Goal: Complete application form

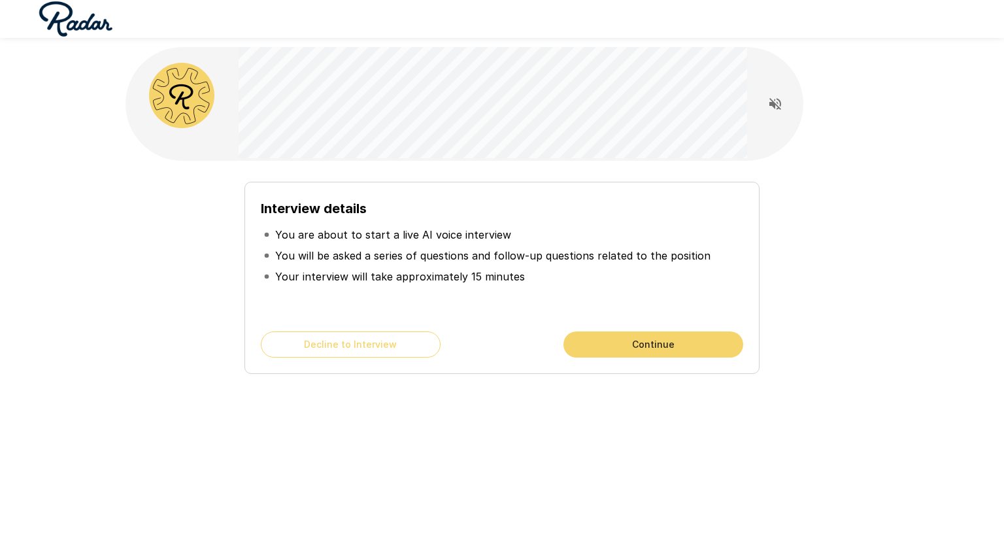
click at [602, 352] on button "Continue" at bounding box center [654, 345] width 180 height 26
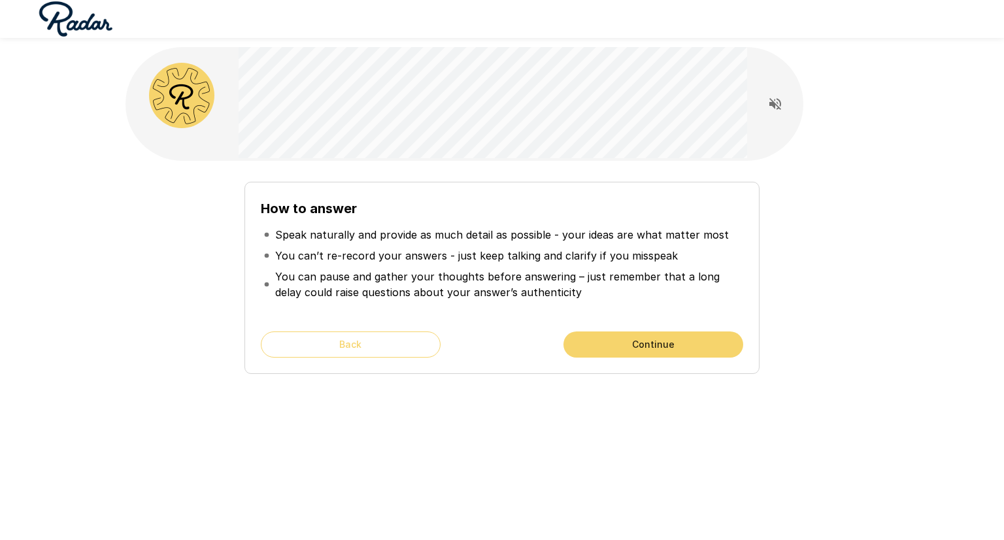
click at [613, 341] on button "Continue" at bounding box center [654, 345] width 180 height 26
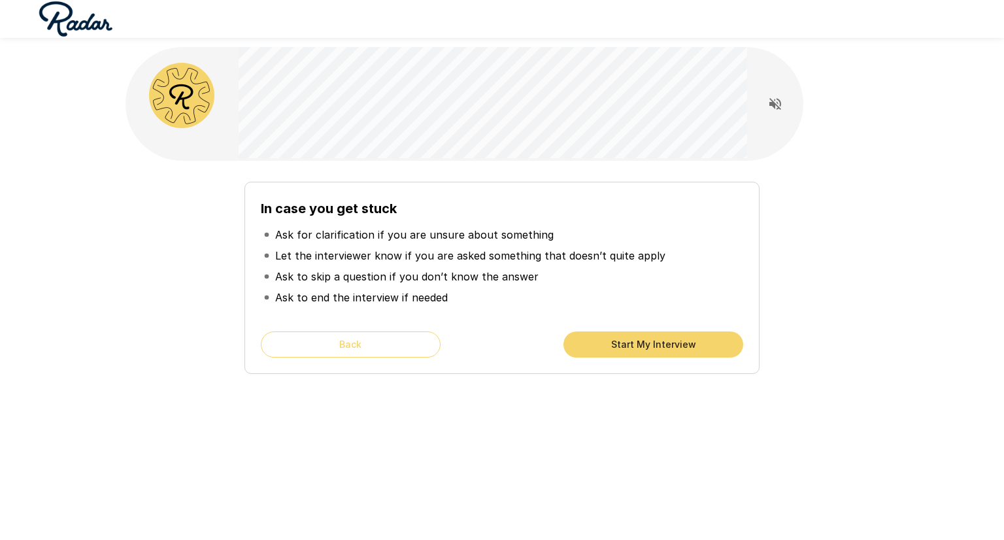
click at [613, 341] on button "Start My Interview" at bounding box center [654, 345] width 180 height 26
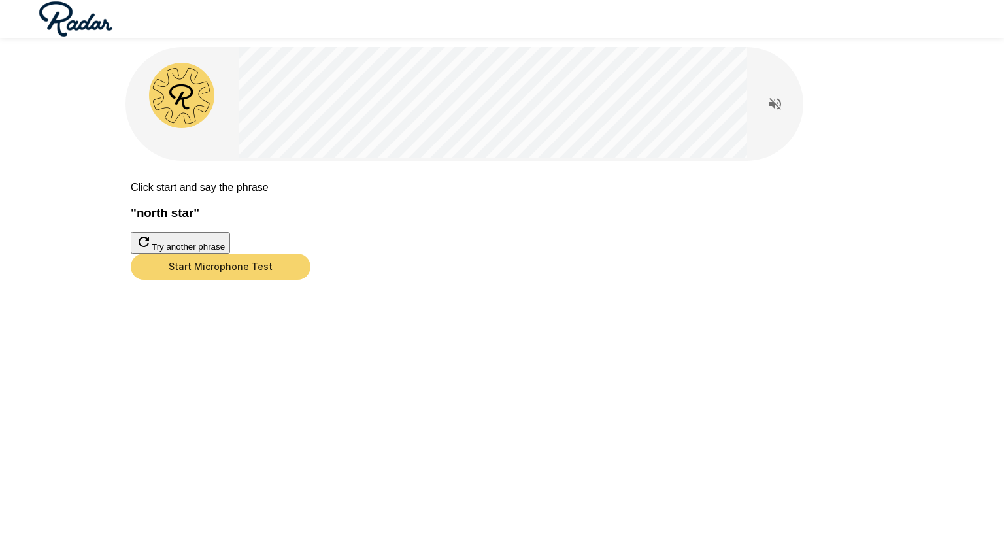
click at [311, 280] on button "Start Microphone Test" at bounding box center [221, 267] width 180 height 26
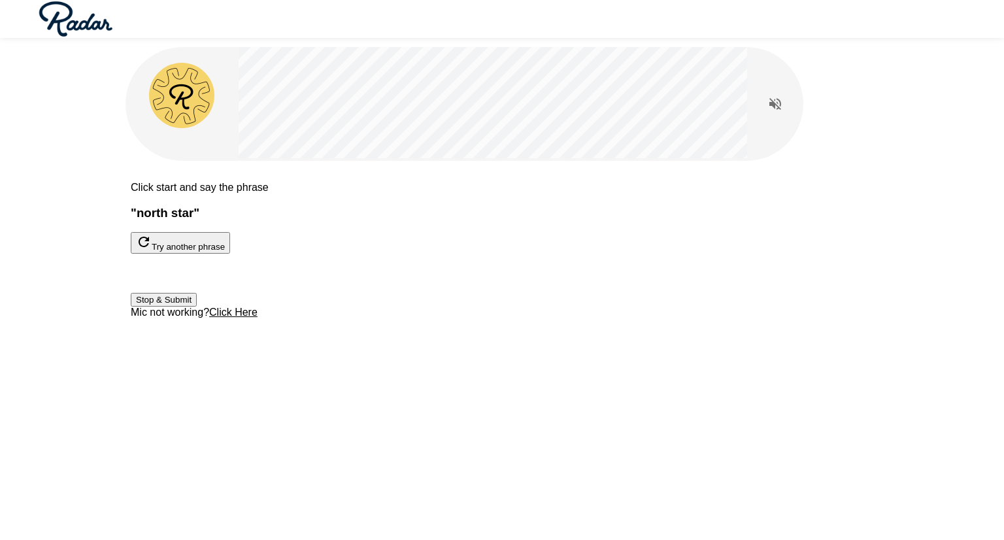
click at [197, 307] on button "Stop & Submit" at bounding box center [164, 300] width 66 height 14
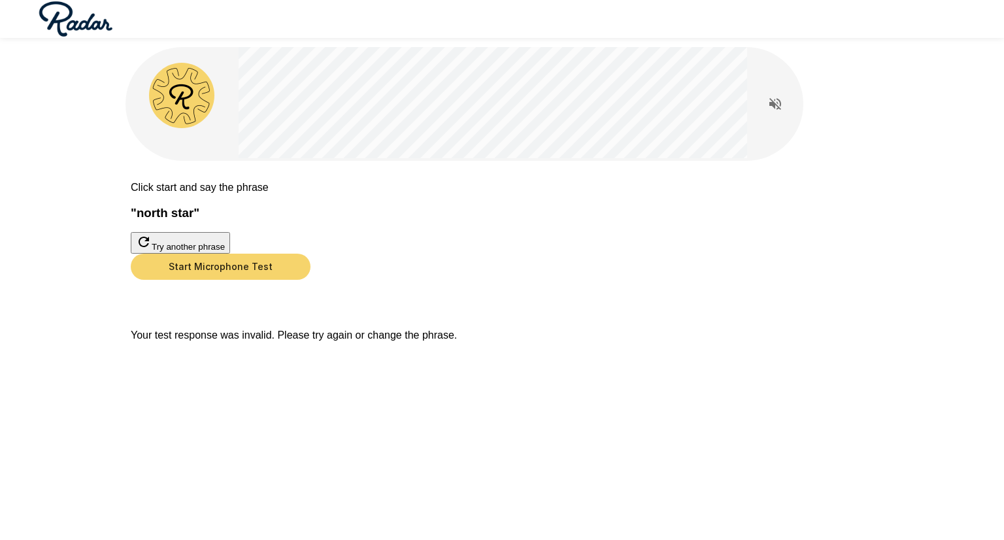
click at [311, 280] on button "Start Microphone Test" at bounding box center [221, 267] width 180 height 26
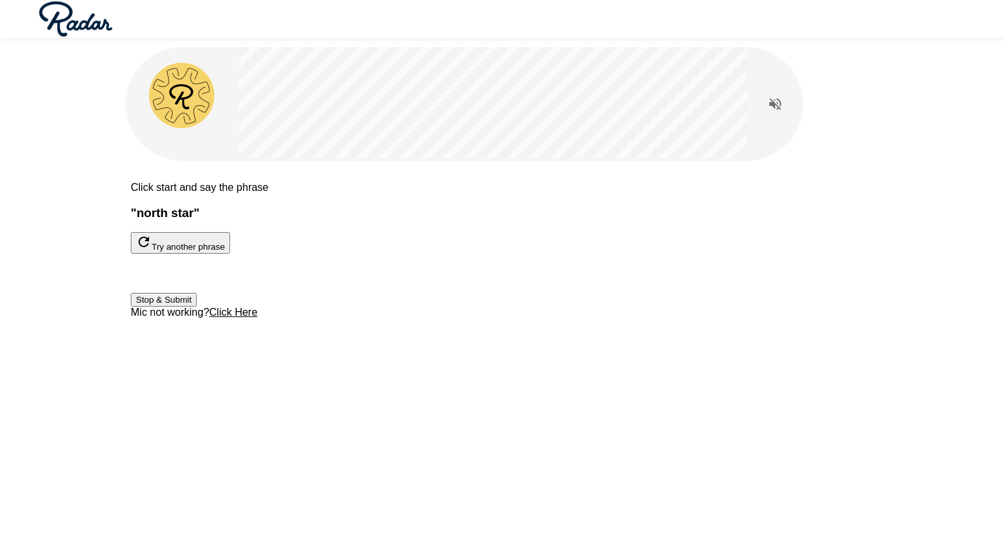
click at [197, 307] on button "Stop & Submit" at bounding box center [164, 300] width 66 height 14
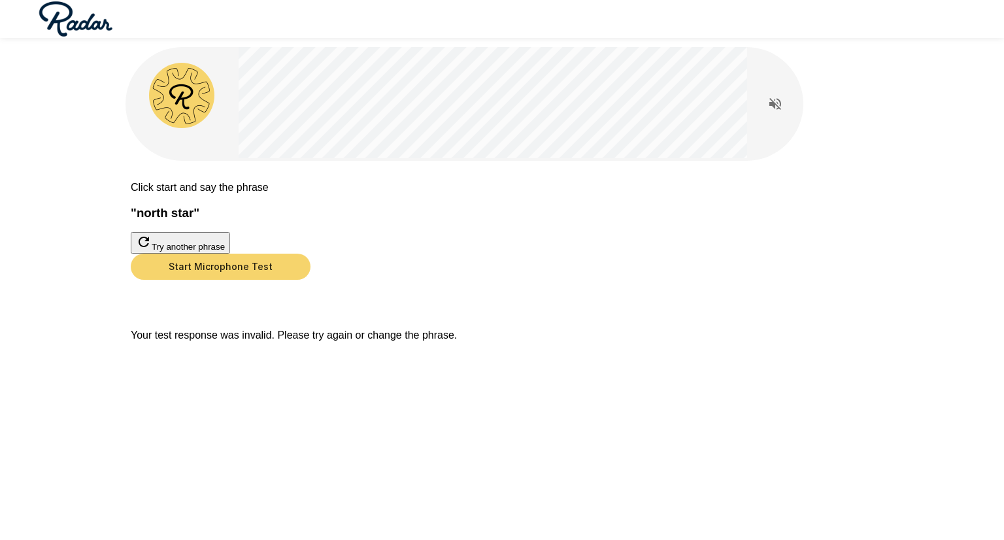
click at [311, 280] on button "Start Microphone Test" at bounding box center [221, 267] width 180 height 26
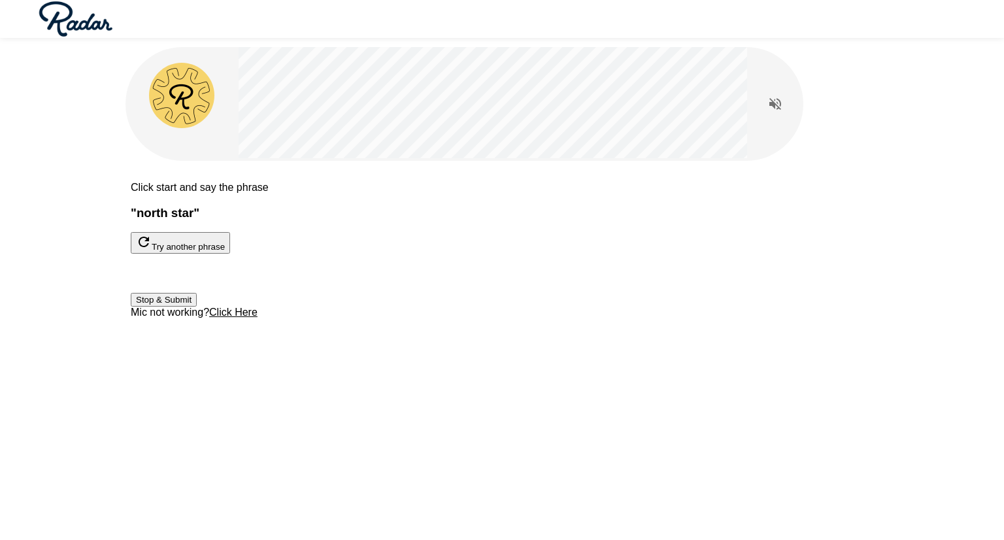
click at [197, 307] on button "Stop & Submit" at bounding box center [164, 300] width 66 height 14
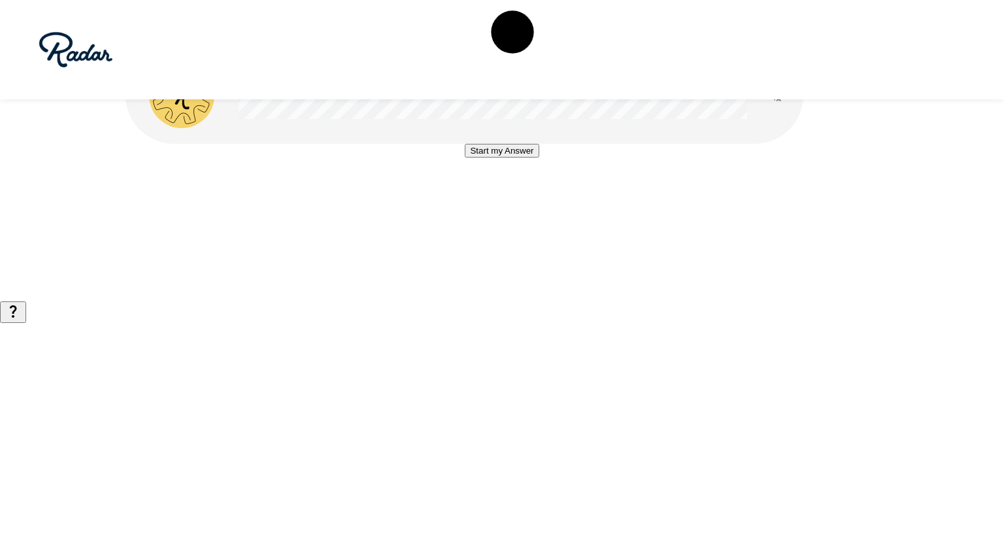
click at [482, 158] on button "Start my Answer" at bounding box center [502, 151] width 74 height 14
click at [482, 197] on button "Stop & Submit" at bounding box center [502, 190] width 66 height 14
click at [465, 158] on button "Start my Answer" at bounding box center [502, 151] width 74 height 14
click at [469, 197] on button "Stop & Submit" at bounding box center [502, 190] width 66 height 14
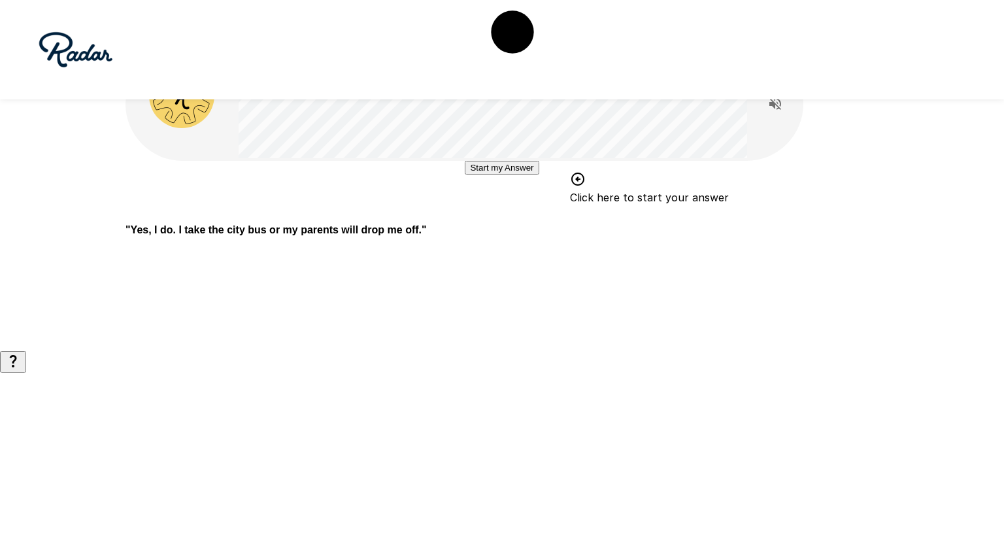
click at [486, 175] on button "Start my Answer" at bounding box center [502, 168] width 74 height 14
click at [486, 214] on button "Stop & Submit" at bounding box center [502, 207] width 66 height 14
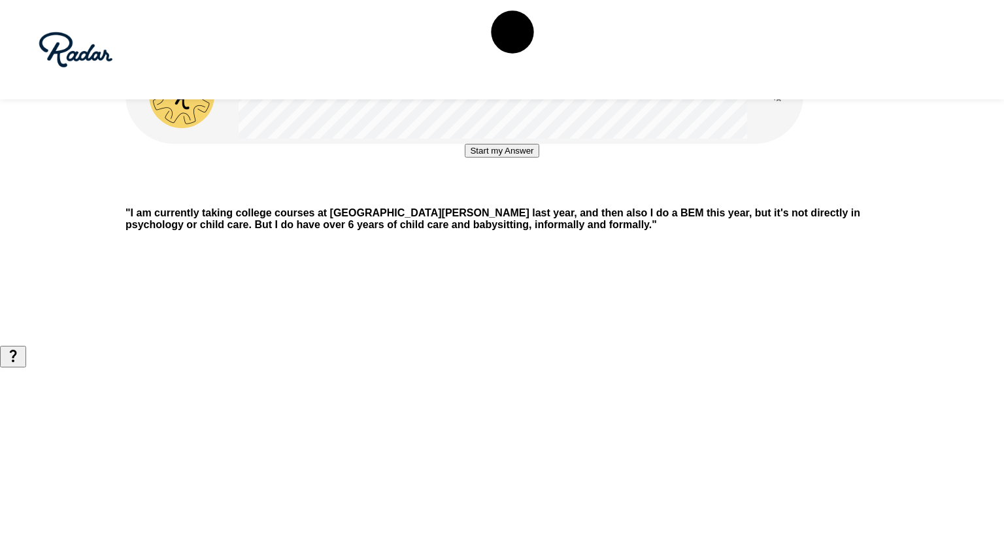
click at [590, 231] on p "" I am currently taking college courses at [GEOGRAPHIC_DATA][PERSON_NAME] last …" at bounding box center [502, 219] width 753 height 24
click at [529, 158] on button "Start my Answer" at bounding box center [502, 151] width 74 height 14
click at [529, 197] on button "Stop & Submit" at bounding box center [502, 190] width 66 height 14
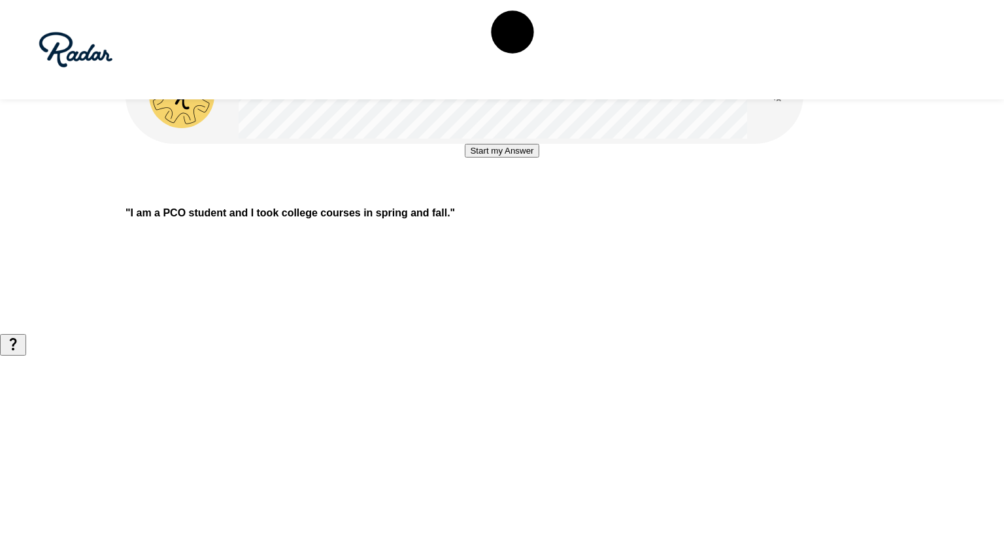
click at [517, 158] on button "Start my Answer" at bounding box center [502, 151] width 74 height 14
click at [517, 197] on button "Stop & Submit" at bounding box center [502, 190] width 66 height 14
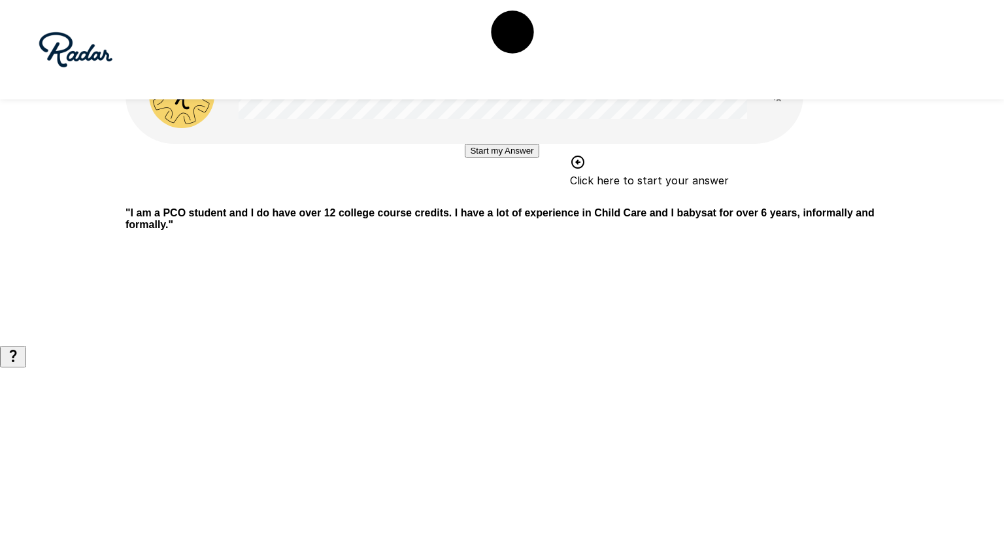
click at [517, 158] on button "Start my Answer" at bounding box center [502, 151] width 74 height 14
click at [517, 197] on button "Stop & Submit" at bounding box center [502, 190] width 66 height 14
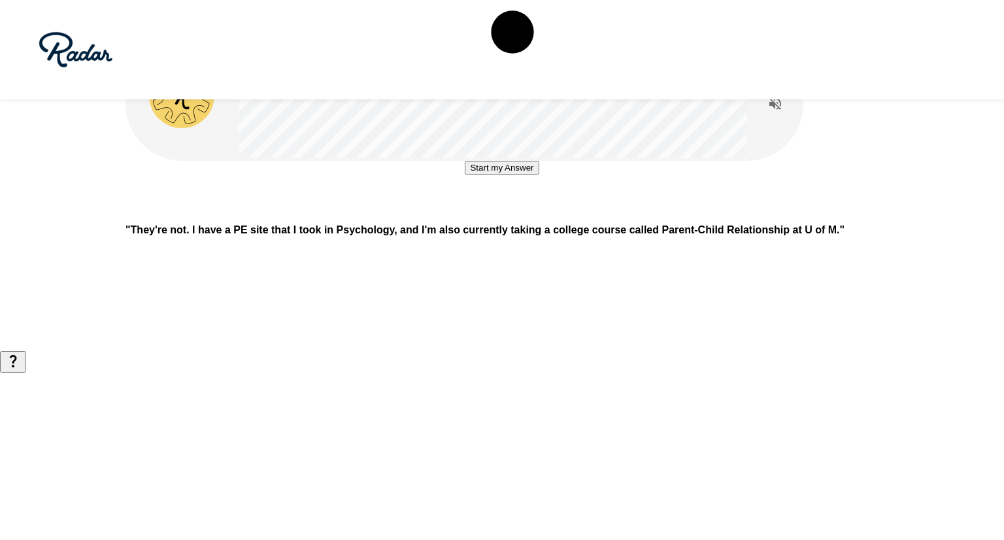
click at [565, 236] on p "" They're not. I have a PE site that I took in Psychology, and I'm also current…" at bounding box center [502, 230] width 753 height 12
click at [526, 175] on button "Start my Answer" at bounding box center [502, 168] width 74 height 14
click at [526, 214] on button "Stop & Submit" at bounding box center [502, 207] width 66 height 14
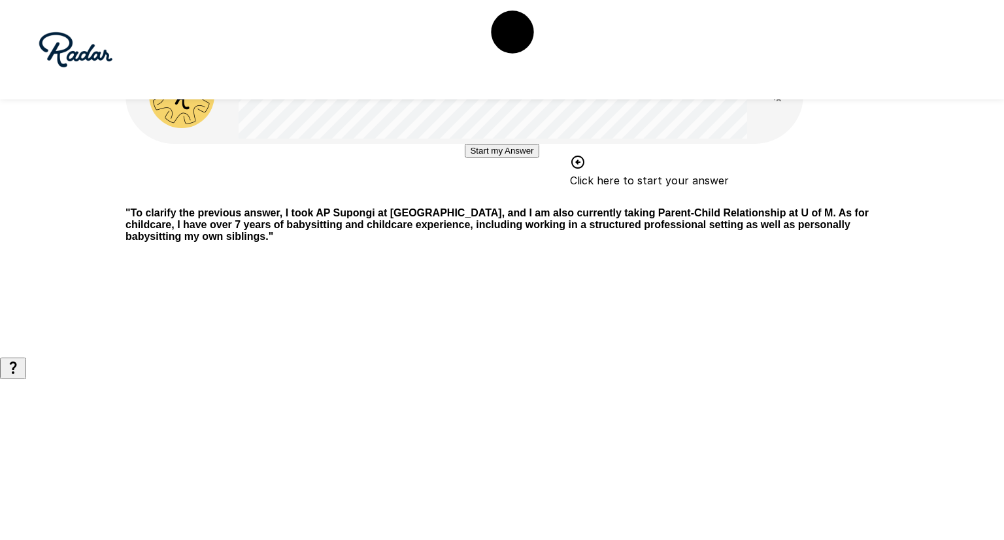
click at [522, 158] on button "Start my Answer" at bounding box center [502, 151] width 74 height 14
click at [522, 197] on button "Stop & Submit" at bounding box center [502, 190] width 66 height 14
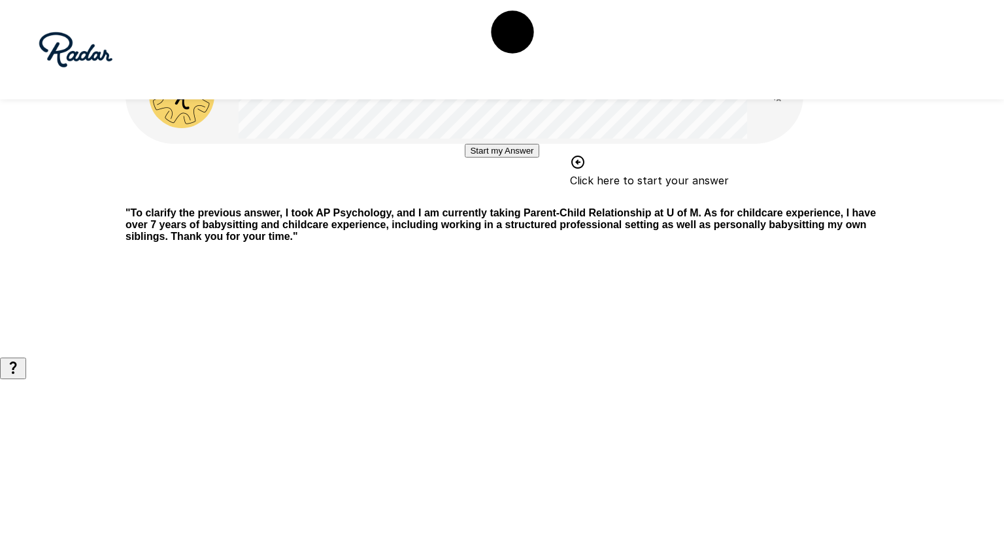
click at [522, 158] on button "Start my Answer" at bounding box center [502, 151] width 74 height 14
click at [522, 197] on button "Stop & Submit" at bounding box center [502, 190] width 66 height 14
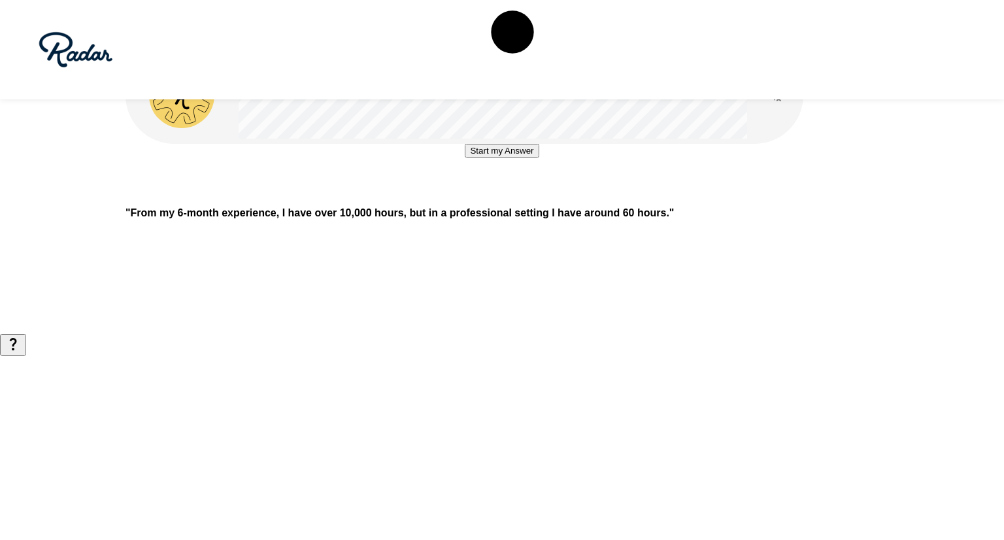
click at [522, 158] on button "Start my Answer" at bounding box center [502, 151] width 74 height 14
click at [522, 197] on button "Stop & Submit" at bounding box center [502, 190] width 66 height 14
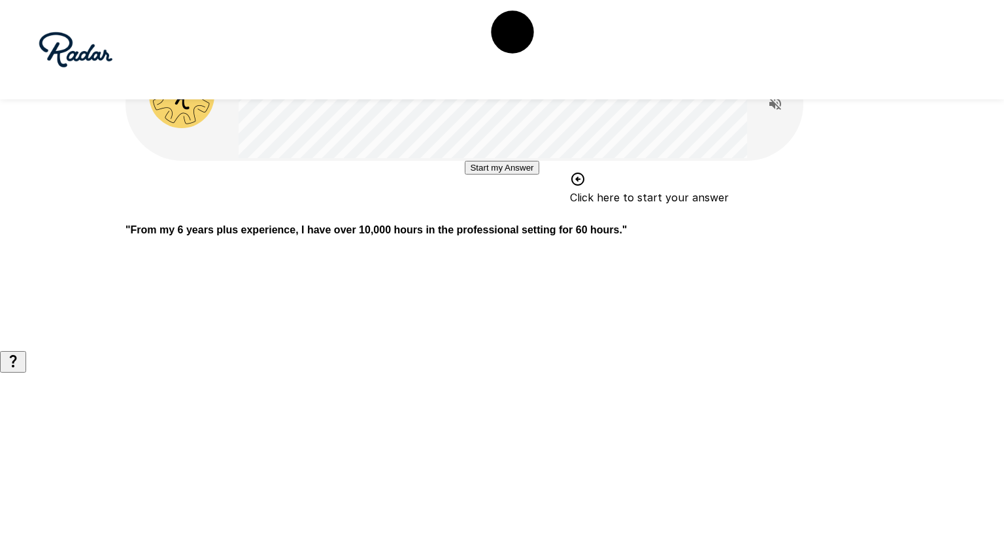
click at [526, 175] on button "Start my Answer" at bounding box center [502, 168] width 74 height 14
click at [526, 214] on button "Stop & Submit" at bounding box center [502, 207] width 66 height 14
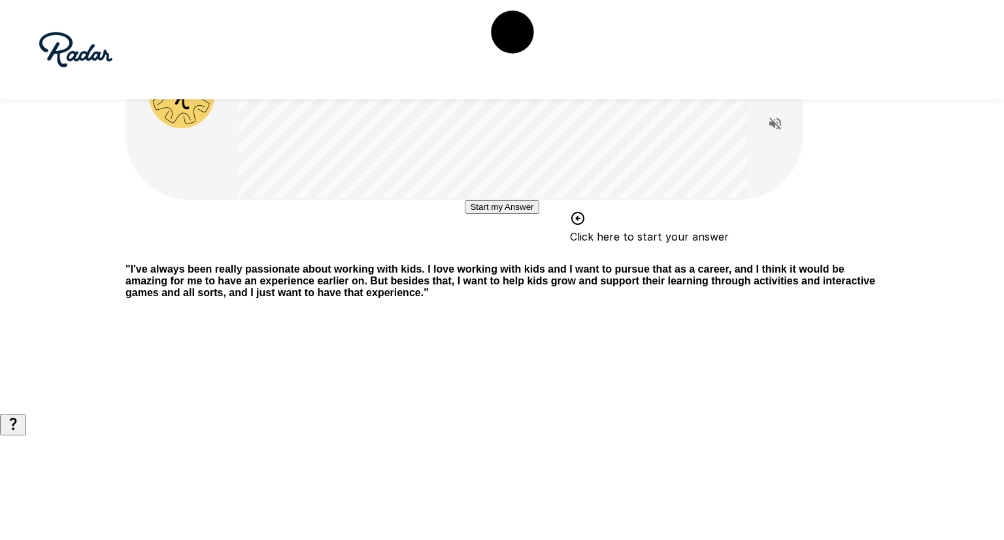
click at [539, 214] on button "Start my Answer" at bounding box center [502, 207] width 74 height 14
click at [535, 253] on button "Stop & Submit" at bounding box center [502, 246] width 66 height 14
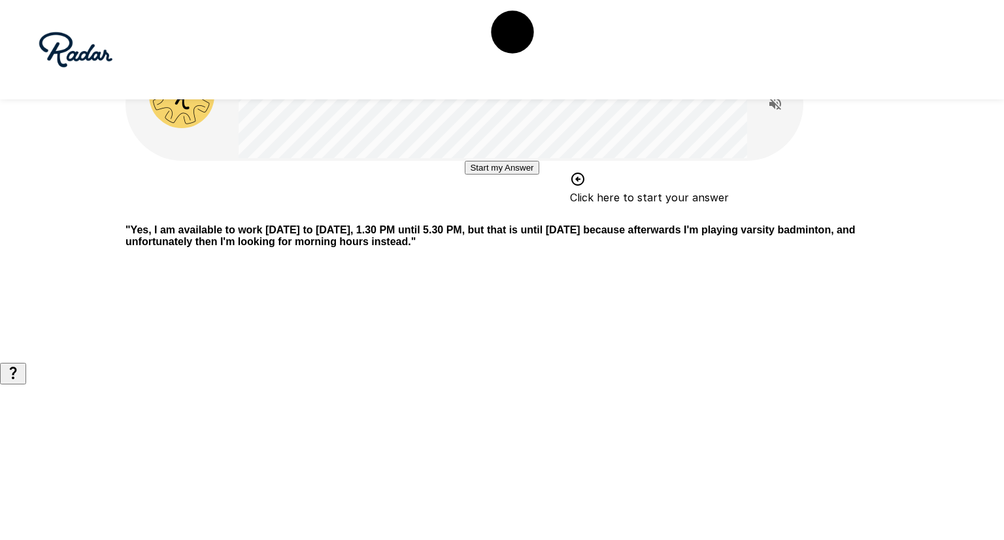
click at [534, 175] on button "Start my Answer" at bounding box center [502, 168] width 74 height 14
click at [534, 214] on button "Stop & Submit" at bounding box center [502, 207] width 66 height 14
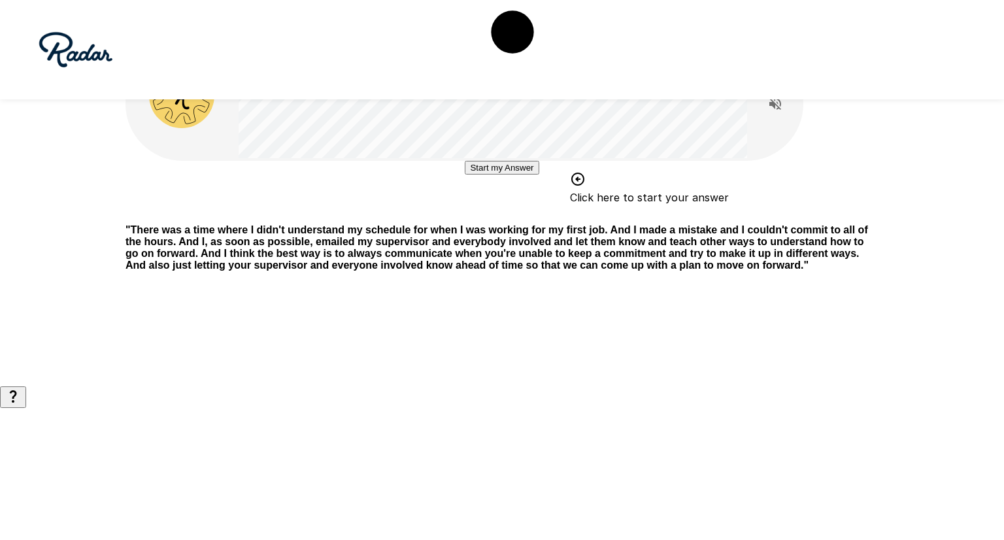
click at [539, 175] on button "Start my Answer" at bounding box center [502, 168] width 74 height 14
click at [535, 214] on button "Stop & Submit" at bounding box center [502, 207] width 66 height 14
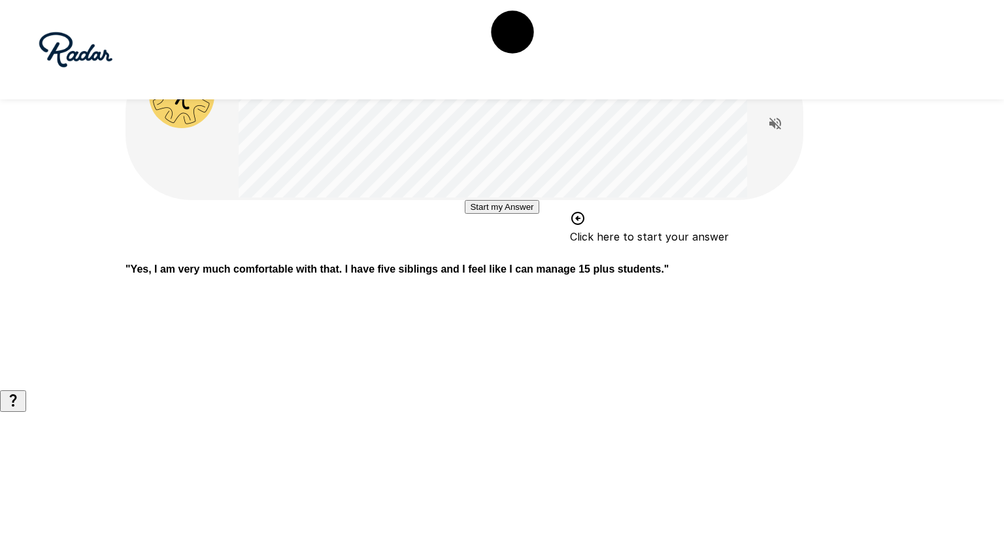
click at [539, 214] on button "Start my Answer" at bounding box center [502, 207] width 74 height 14
click at [535, 253] on button "Stop & Submit" at bounding box center [502, 246] width 66 height 14
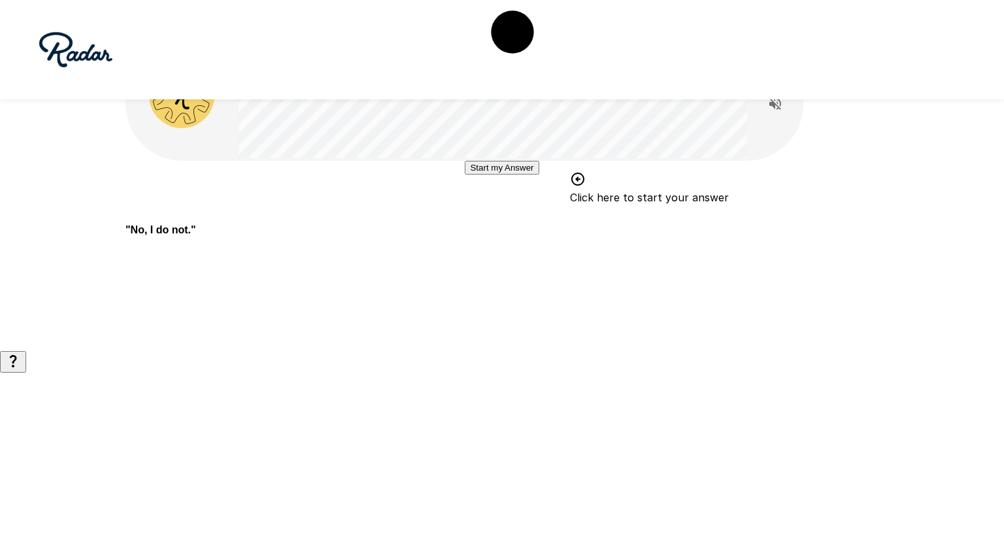
click at [539, 175] on button "Start my Answer" at bounding box center [502, 168] width 74 height 14
click at [535, 214] on button "Stop & Submit" at bounding box center [502, 207] width 66 height 14
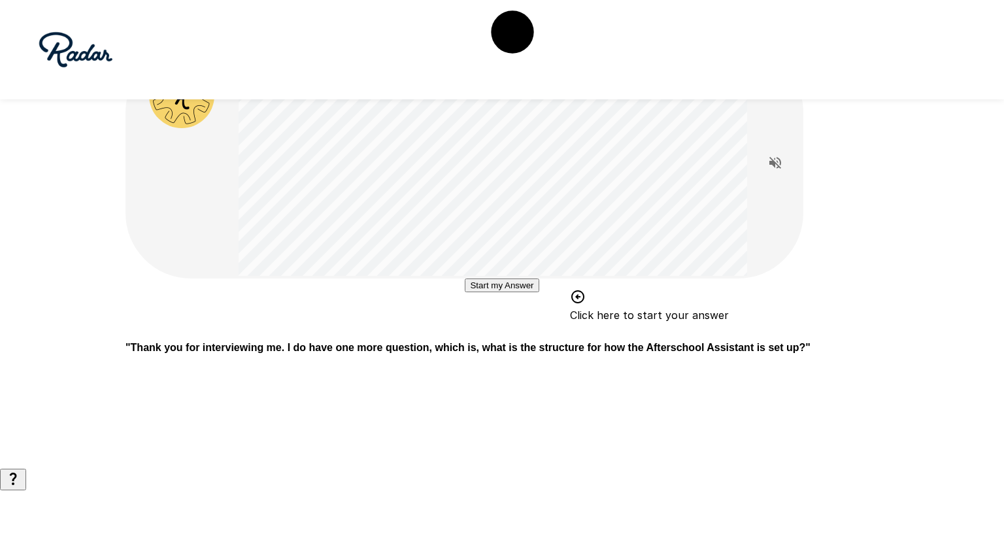
click at [535, 292] on button "Start my Answer" at bounding box center [502, 286] width 74 height 14
click at [535, 332] on button "Stop & Submit" at bounding box center [502, 325] width 66 height 14
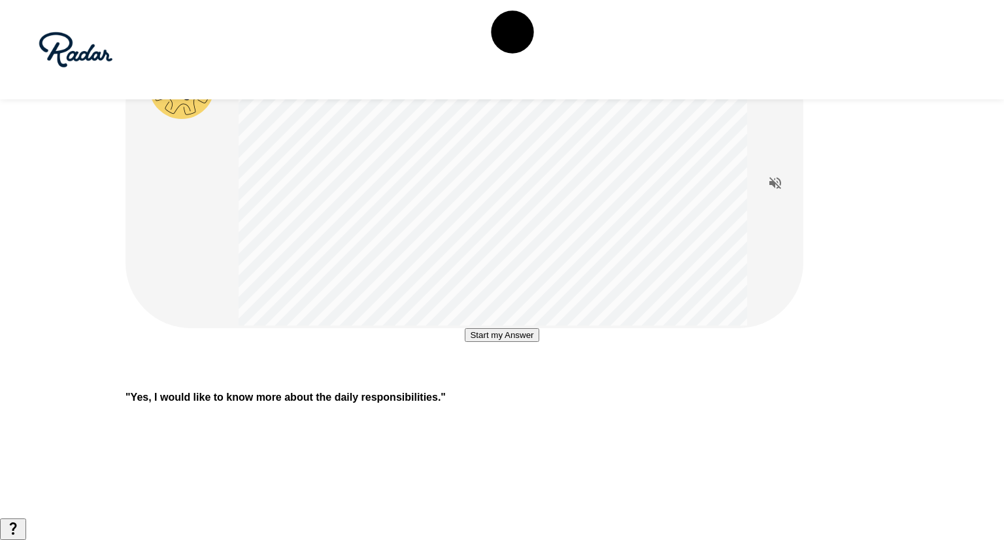
scroll to position [12, 0]
click at [539, 342] on button "Start my Answer" at bounding box center [502, 335] width 74 height 14
click at [535, 381] on button "Stop & Submit" at bounding box center [502, 374] width 66 height 14
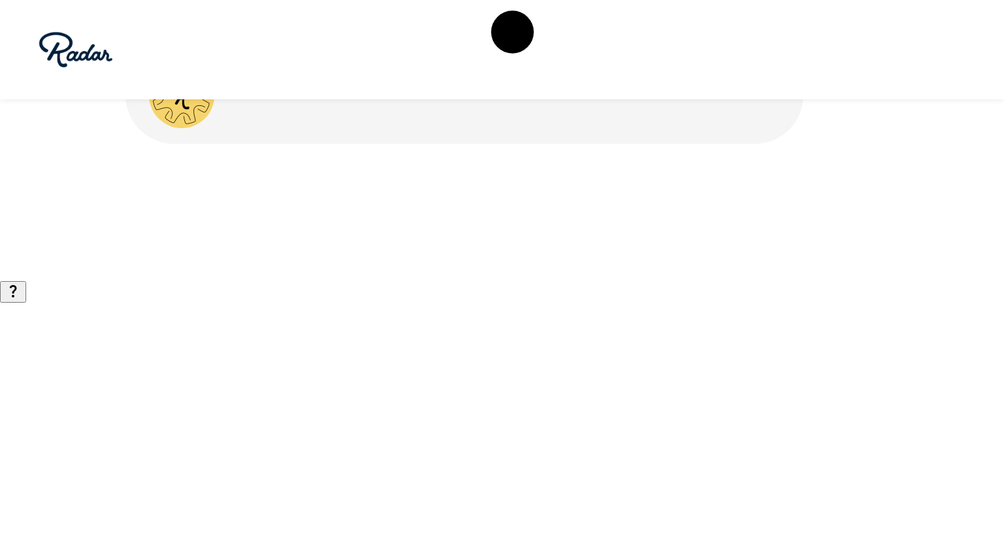
scroll to position [0, 0]
